Goal: Task Accomplishment & Management: Manage account settings

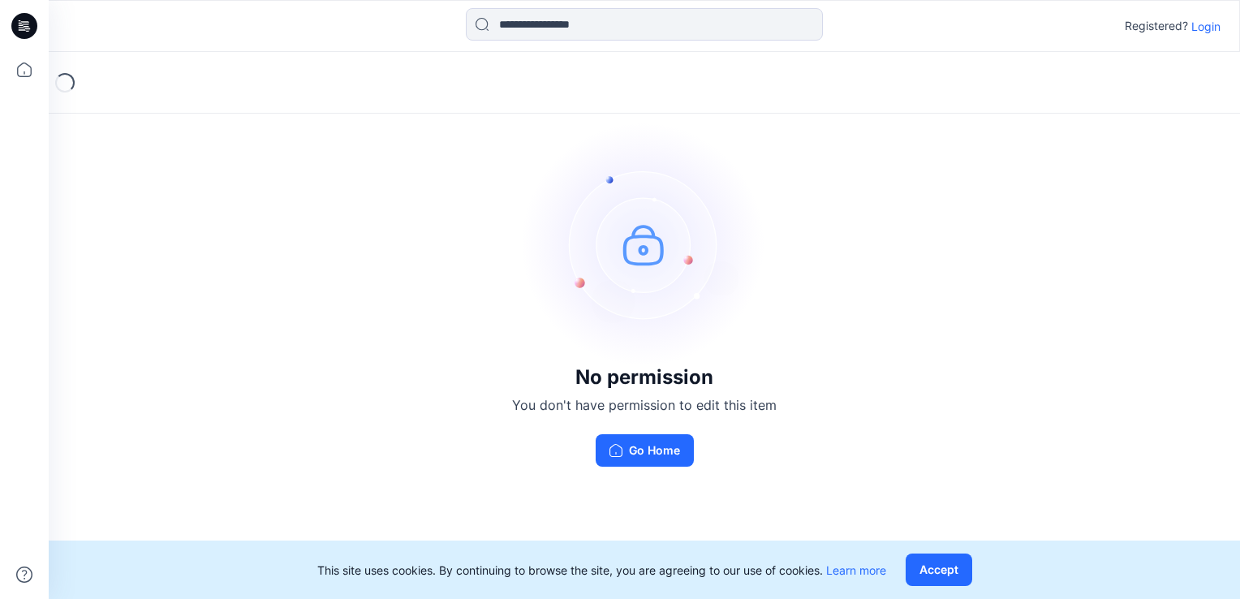
click at [1202, 20] on p "Login" at bounding box center [1206, 26] width 29 height 17
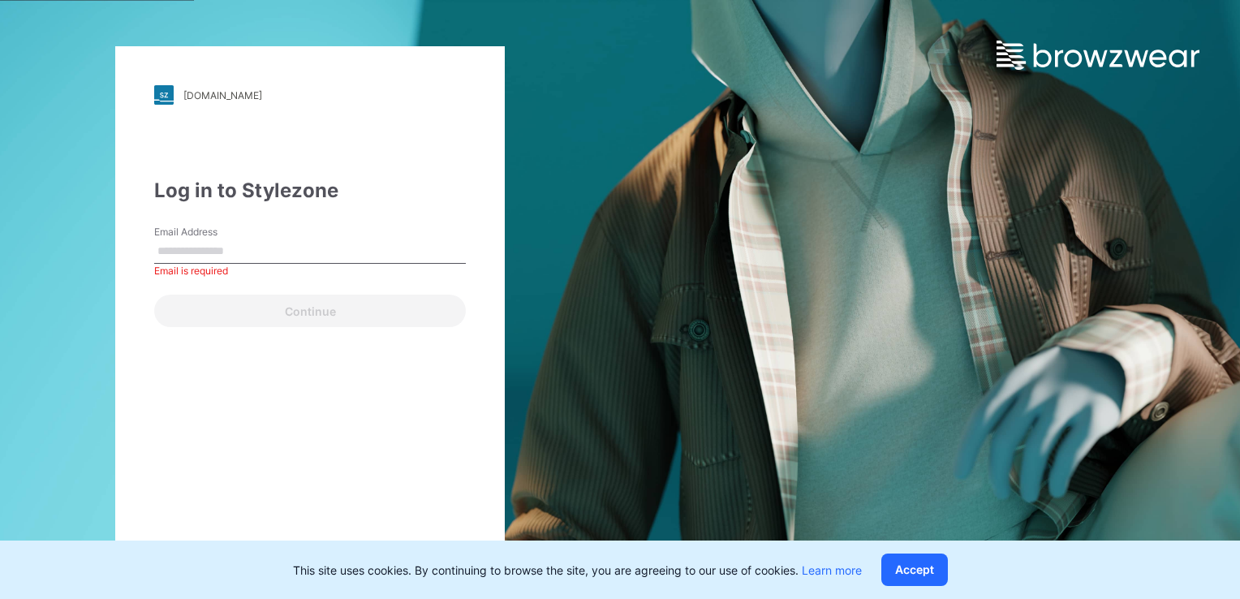
click at [1202, 20] on link at bounding box center [1119, 35] width 244 height 70
click at [184, 252] on input "Email Address" at bounding box center [310, 251] width 312 height 24
type input "**********"
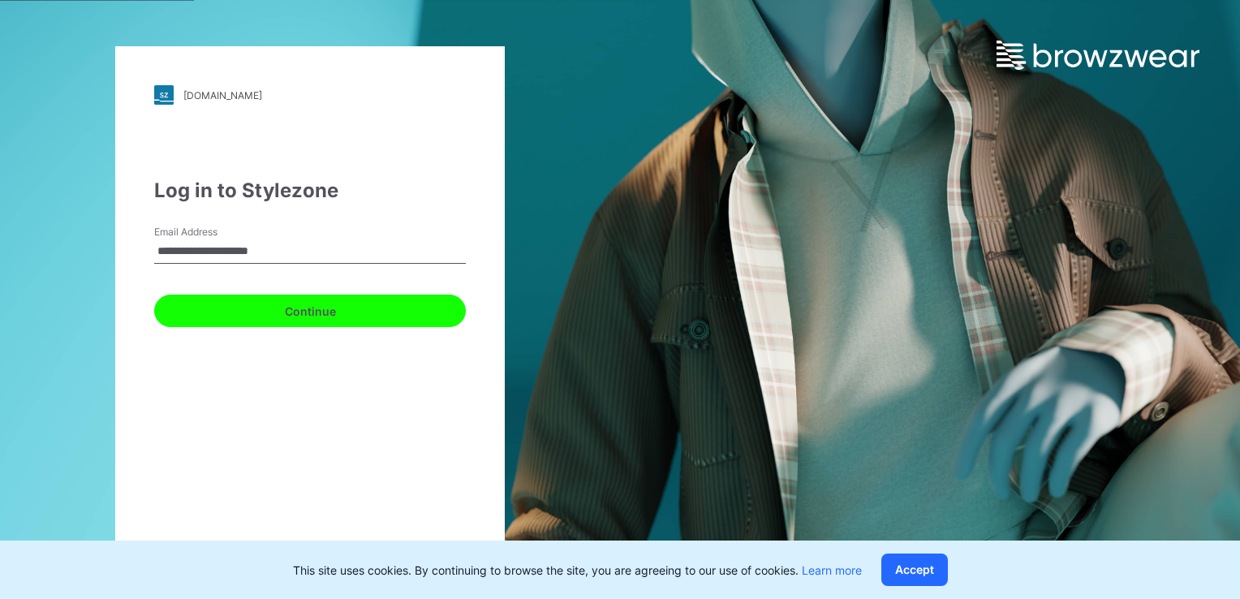
click at [322, 310] on button "Continue" at bounding box center [310, 311] width 312 height 32
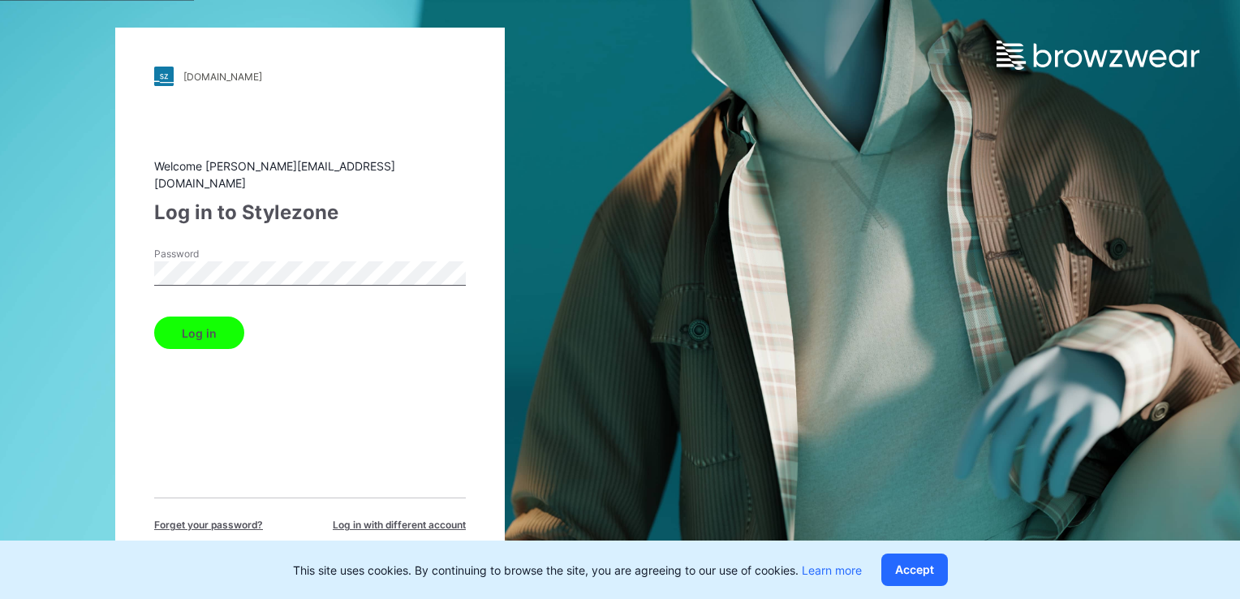
click at [154, 317] on button "Log in" at bounding box center [199, 333] width 90 height 32
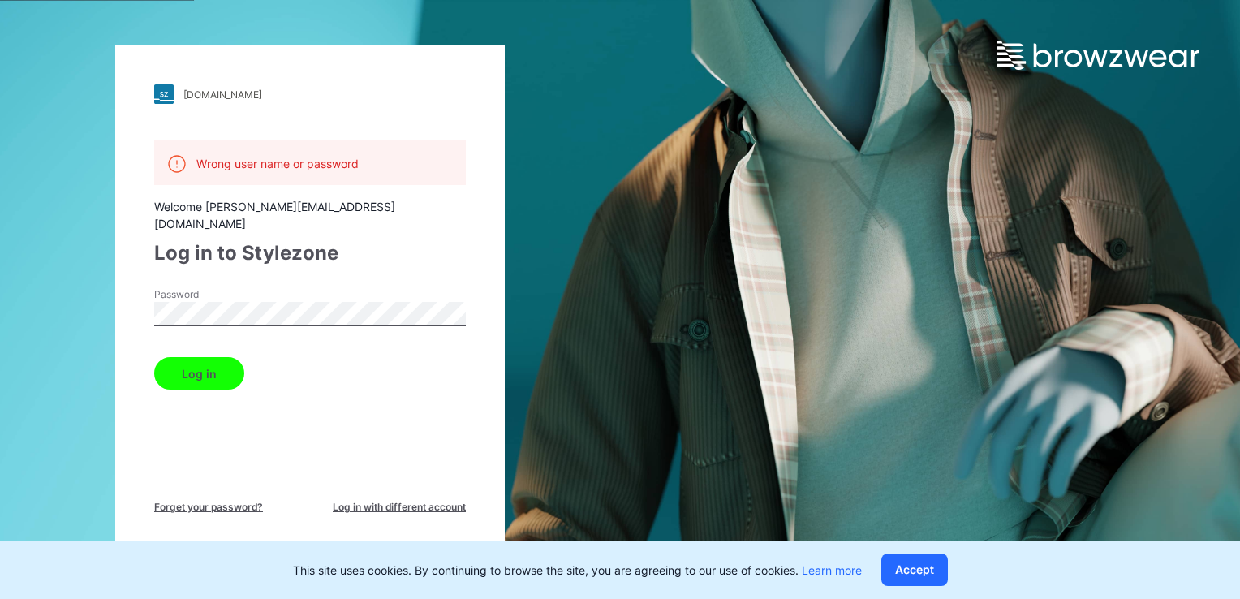
click at [198, 357] on button "Log in" at bounding box center [199, 373] width 90 height 32
